Goal: Task Accomplishment & Management: Manage account settings

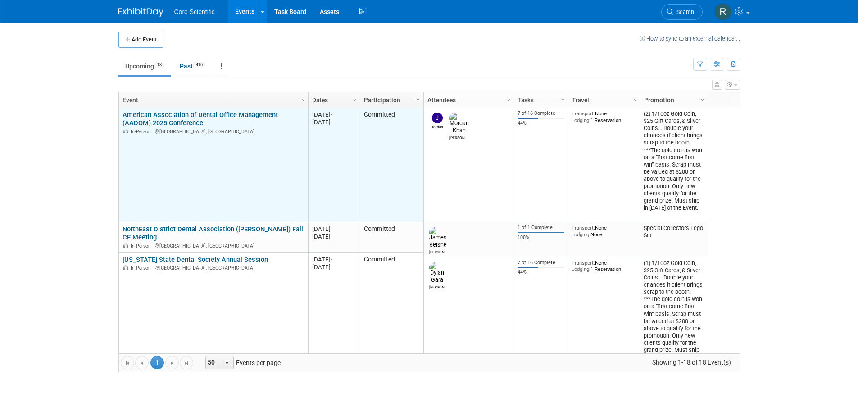
click at [231, 119] on div "American Association of Dental Office Management (AADOM) 2025 Conference In-Per…" at bounding box center [214, 123] width 182 height 24
click at [231, 114] on link "American Association of Dental Office Management (AADOM) 2025 Conference" at bounding box center [200, 119] width 155 height 17
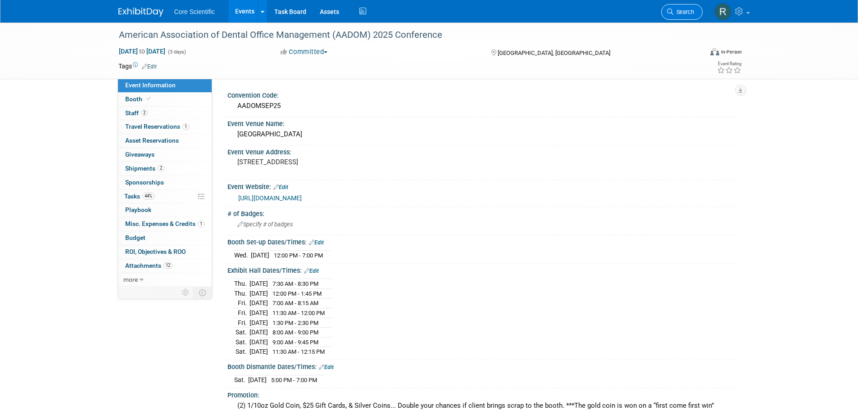
click at [679, 15] on span "Search" at bounding box center [683, 12] width 21 height 7
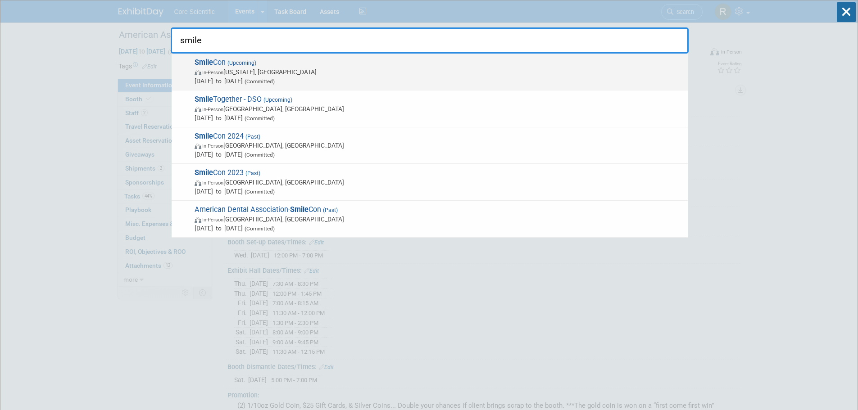
type input "smile"
click at [320, 68] on span "In-Person Washington, DC" at bounding box center [439, 72] width 489 height 9
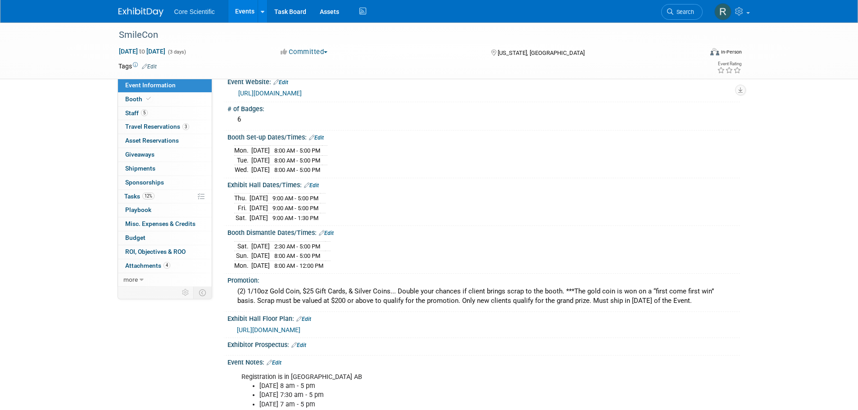
scroll to position [45, 0]
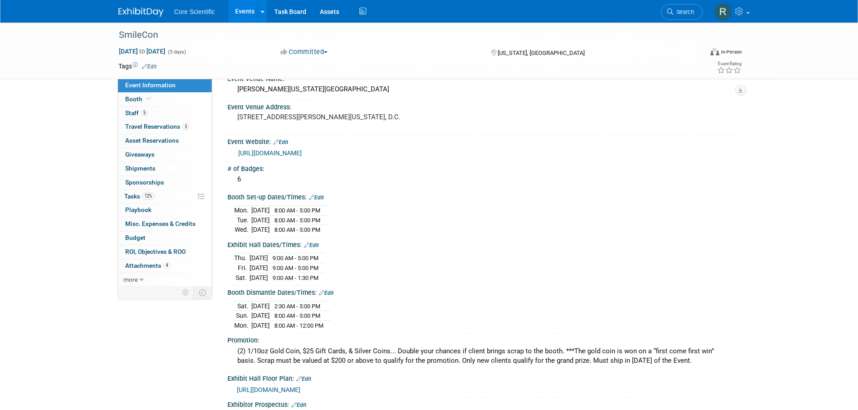
click at [315, 197] on link "Edit" at bounding box center [316, 198] width 15 height 6
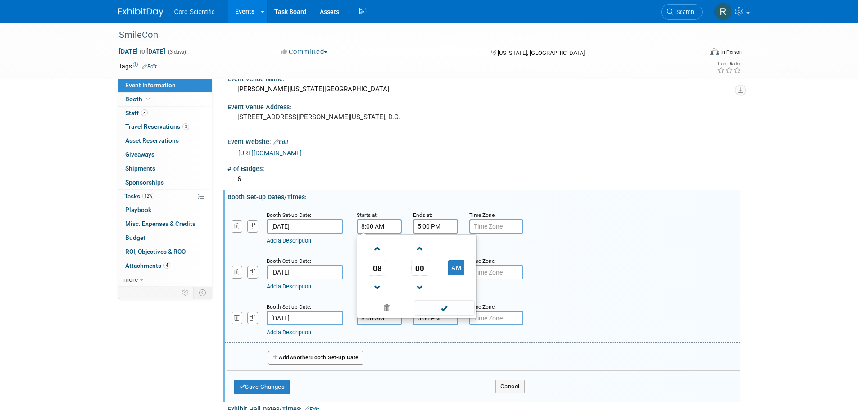
click at [382, 227] on input "8:00 AM" at bounding box center [379, 226] width 45 height 14
click at [378, 263] on span "08" at bounding box center [377, 268] width 17 height 16
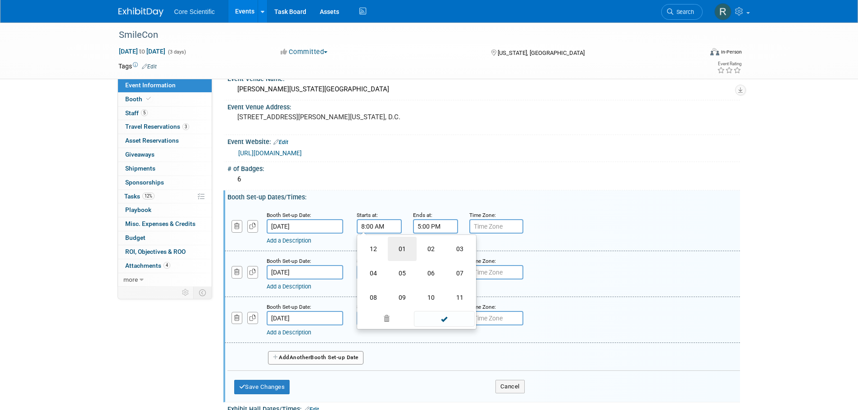
click at [404, 250] on td "01" at bounding box center [402, 249] width 29 height 24
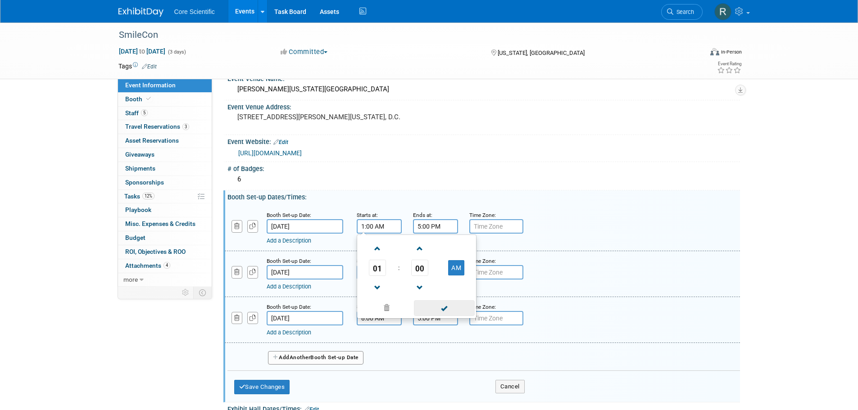
click at [450, 310] on span at bounding box center [444, 308] width 61 height 16
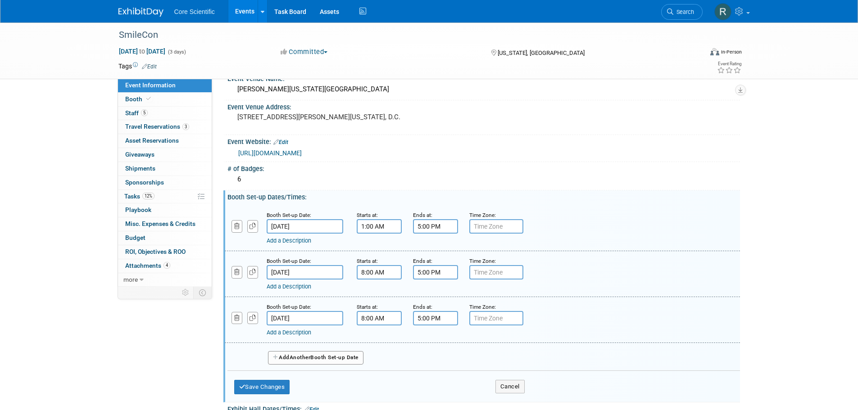
click at [388, 227] on input "1:00 AM" at bounding box center [379, 226] width 45 height 14
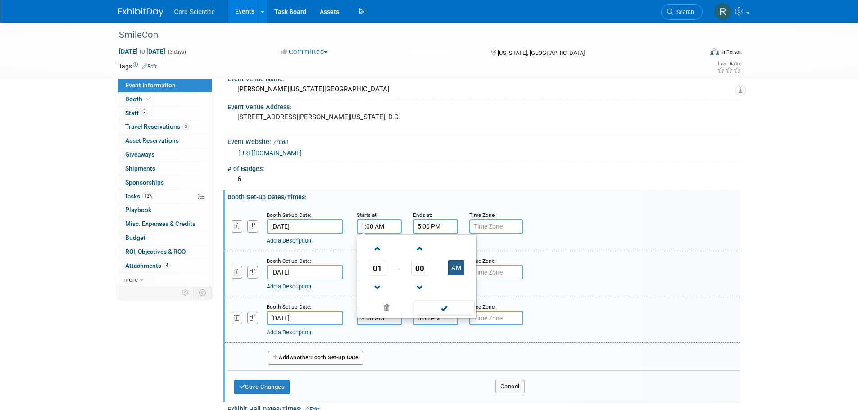
click at [455, 265] on button "AM" at bounding box center [456, 267] width 16 height 15
type input "1:00 PM"
click at [447, 305] on span at bounding box center [444, 308] width 61 height 16
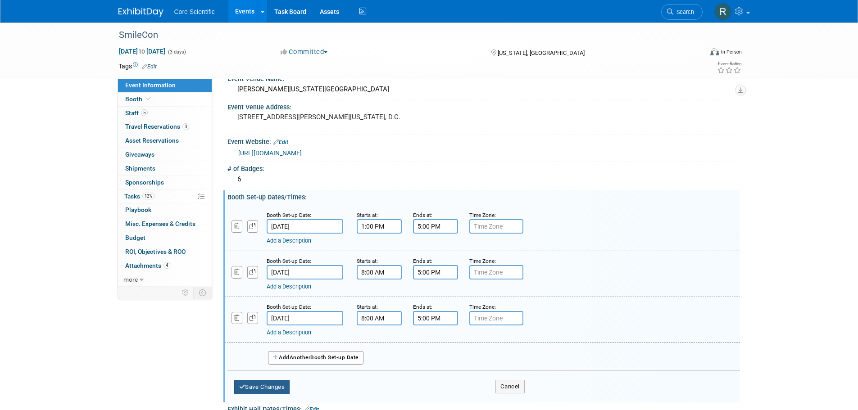
click at [265, 389] on button "Save Changes" at bounding box center [262, 387] width 56 height 14
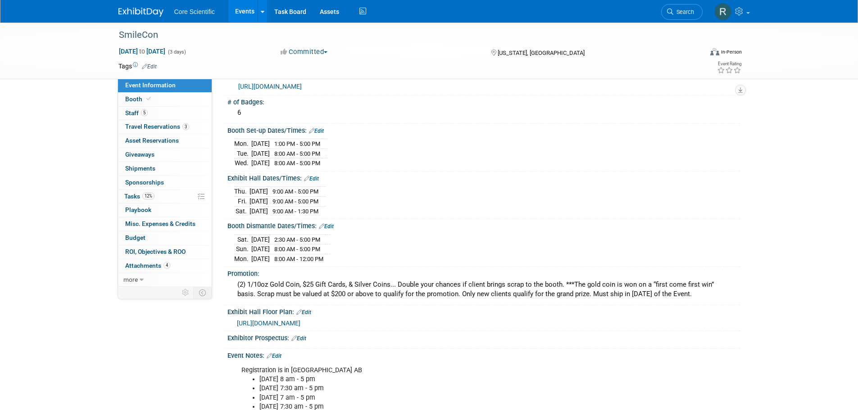
scroll to position [135, 0]
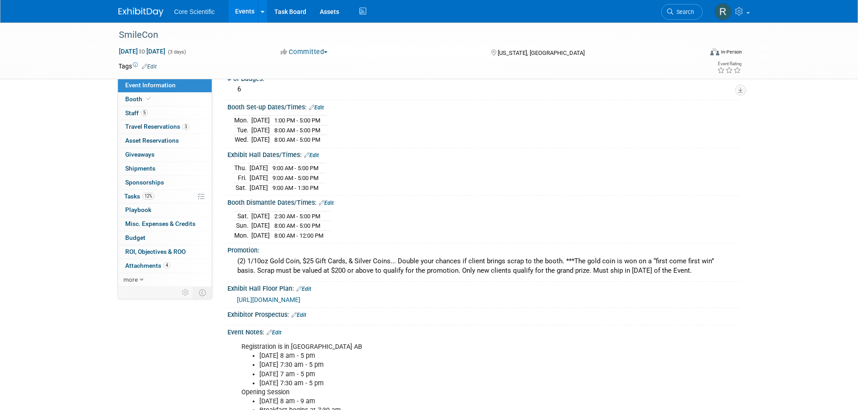
click at [324, 205] on link "Edit" at bounding box center [326, 203] width 15 height 6
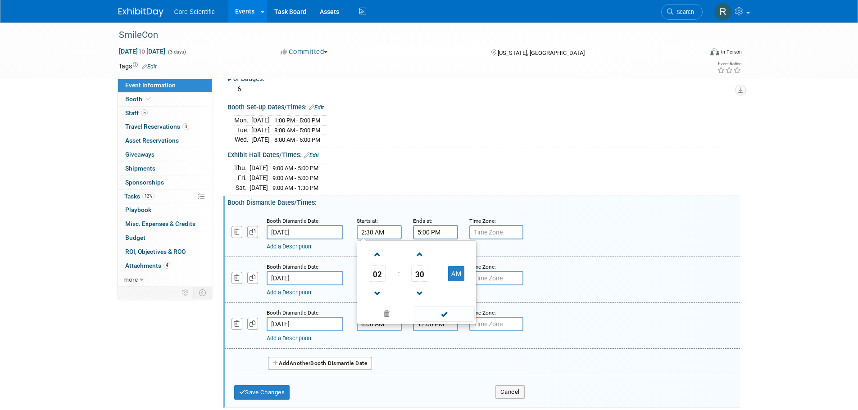
click at [376, 234] on input "2:30 AM" at bounding box center [379, 232] width 45 height 14
click at [450, 263] on td at bounding box center [457, 254] width 36 height 23
click at [454, 273] on button "AM" at bounding box center [456, 273] width 16 height 15
click at [383, 276] on span "02" at bounding box center [377, 274] width 17 height 16
click at [403, 251] on td "01" at bounding box center [402, 255] width 29 height 24
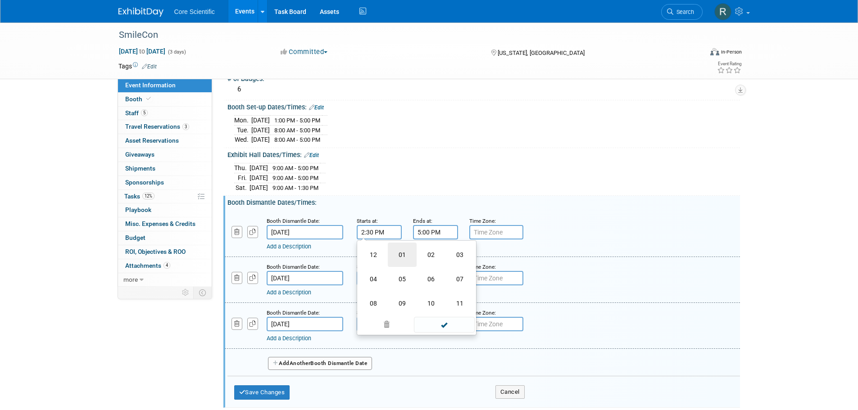
type input "1:30 PM"
click at [428, 235] on input "5:00 PM" at bounding box center [435, 232] width 45 height 14
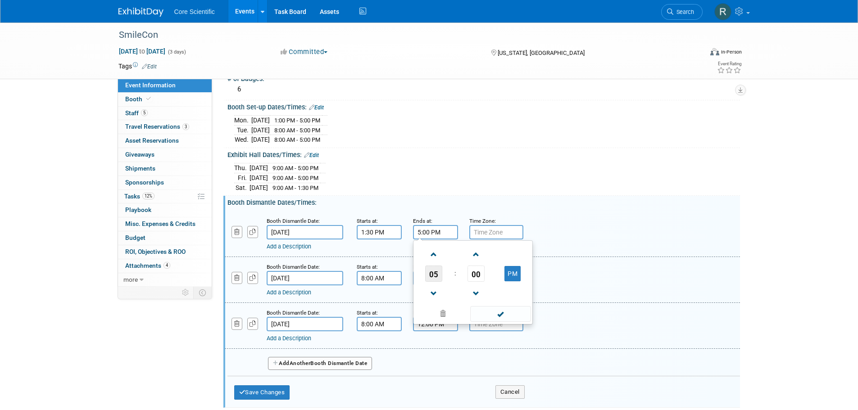
click at [433, 280] on span "05" at bounding box center [433, 274] width 17 height 16
click at [518, 278] on td "07" at bounding box center [516, 279] width 29 height 24
type input "7:00 PM"
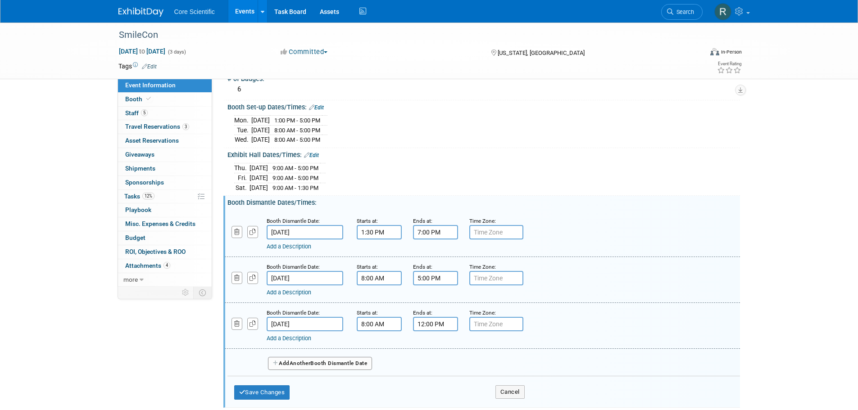
click at [580, 229] on div "Add a Description Description:" at bounding box center [482, 233] width 529 height 35
click at [290, 247] on link "Add a Description" at bounding box center [289, 246] width 45 height 7
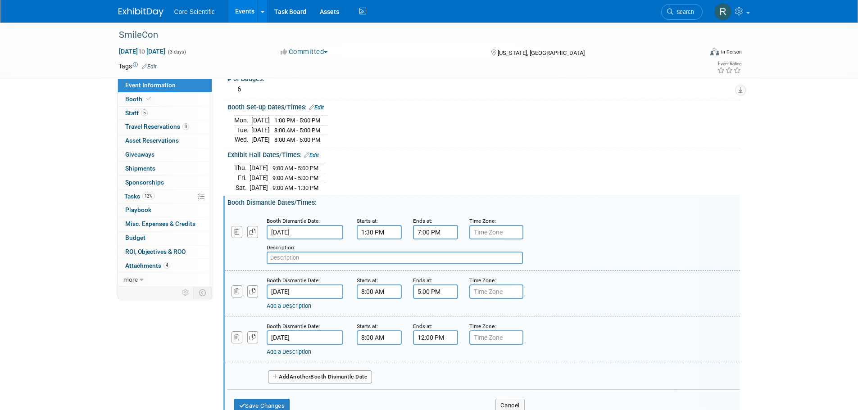
click at [374, 258] on input "text" at bounding box center [395, 258] width 256 height 13
paste input "Hall E exhibitors must be clear"
type input "Hall E exhibitors must be clear"
click at [271, 404] on button "Save Changes" at bounding box center [262, 406] width 56 height 14
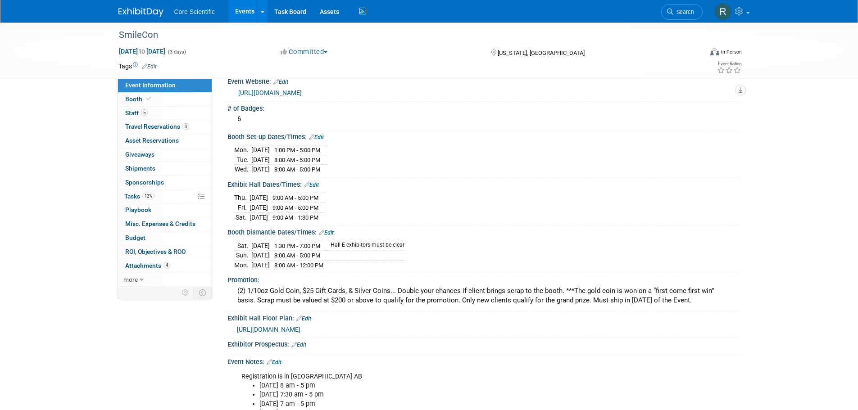
scroll to position [90, 0]
